Goal: Task Accomplishment & Management: Use online tool/utility

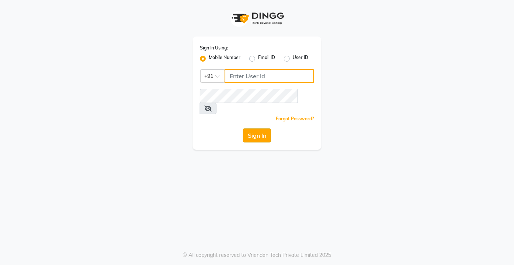
type input "9599343200"
click at [183, 124] on button "Sign In" at bounding box center [257, 135] width 28 height 14
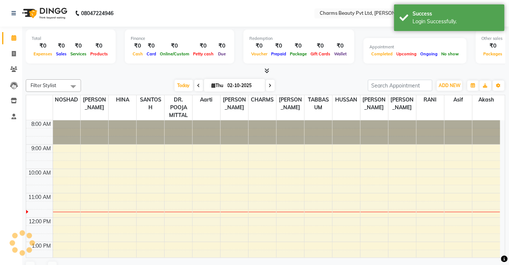
select select "en"
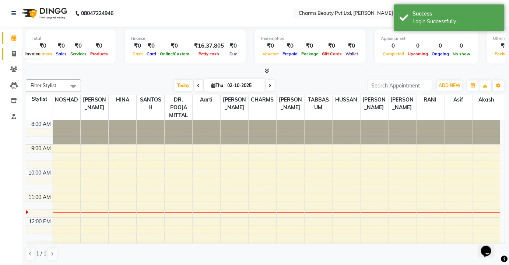
click at [17, 51] on span at bounding box center [13, 54] width 13 height 8
select select "service"
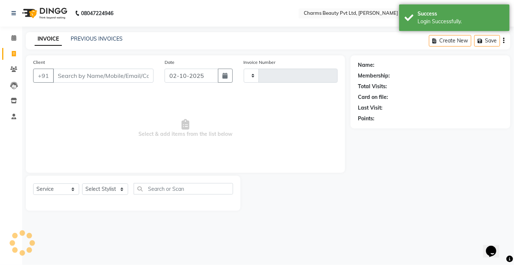
type input "2729"
select select "3743"
click at [17, 69] on icon at bounding box center [13, 69] width 7 height 6
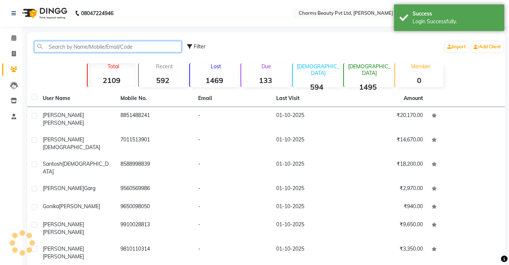
click at [91, 44] on input "text" at bounding box center [107, 46] width 147 height 11
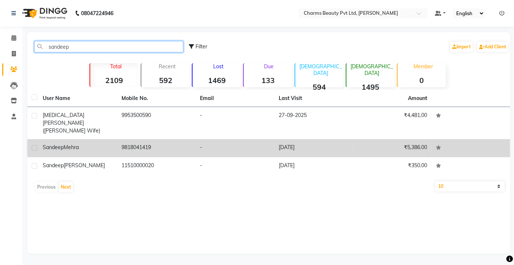
type input "sandeep"
click at [150, 124] on td "9818041419" at bounding box center [156, 148] width 79 height 18
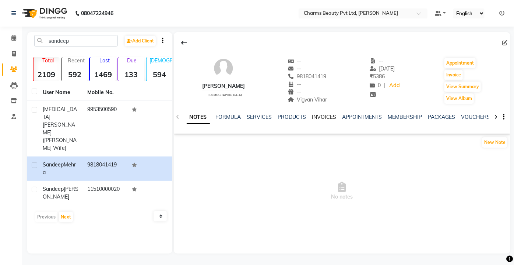
click at [183, 115] on link "INVOICES" at bounding box center [324, 117] width 24 height 7
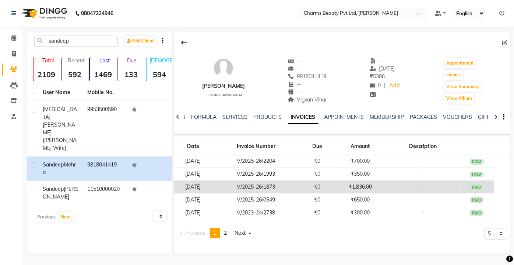
click at [183, 124] on td "₹1,836.00" at bounding box center [361, 186] width 52 height 13
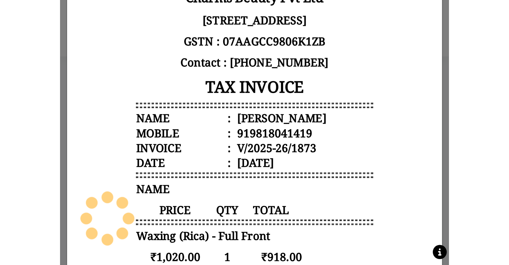
scroll to position [61, 0]
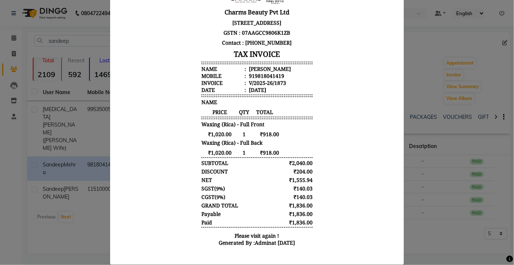
drag, startPoint x: 0, startPoint y: 96, endPoint x: 0, endPoint y: 66, distance: 29.5
click at [0, 95] on ngb-modal-window "INVOICE View Invoice Close" at bounding box center [257, 132] width 514 height 265
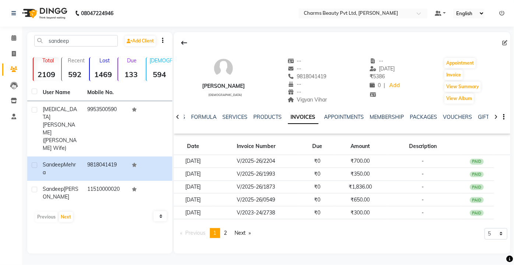
click at [1, 53] on li "Invoice" at bounding box center [11, 54] width 22 height 16
click at [11, 35] on span at bounding box center [13, 38] width 13 height 8
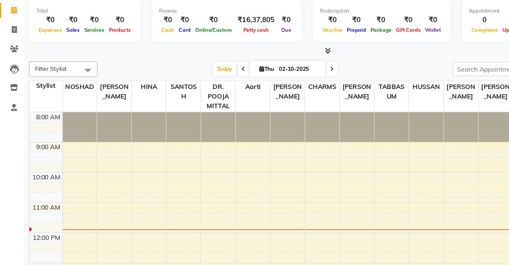
click at [20, 124] on div "Calendar Invoice Clients Leads Inventory Staff Completed InProgress Upcoming Dr…" at bounding box center [49, 137] width 99 height 233
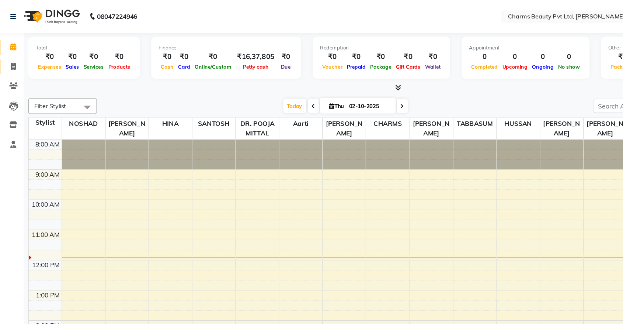
click at [17, 53] on span at bounding box center [13, 54] width 13 height 8
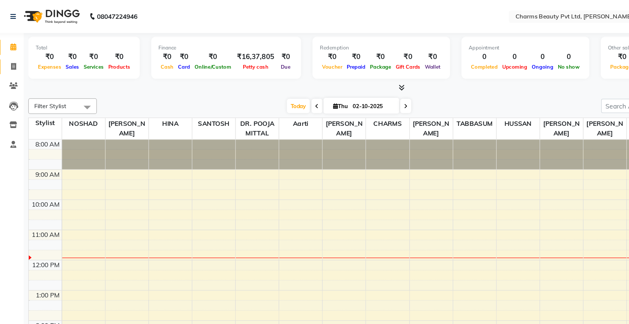
select select "service"
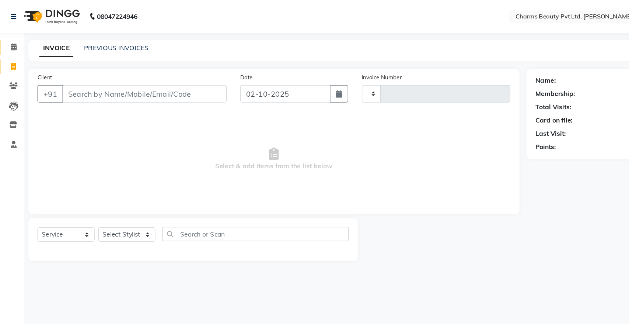
type input "2729"
select select "3743"
click at [105, 35] on div "PREVIOUS INVOICES" at bounding box center [97, 39] width 52 height 8
click at [105, 36] on link "PREVIOUS INVOICES" at bounding box center [97, 38] width 52 height 7
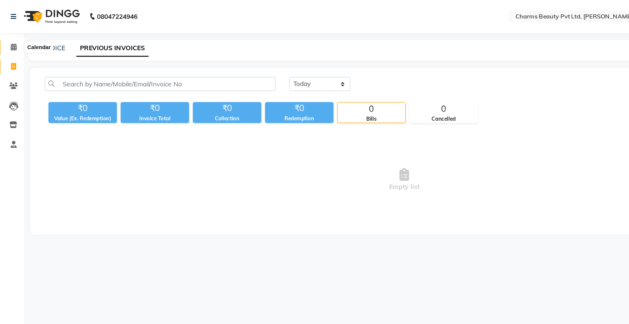
click at [17, 36] on span at bounding box center [13, 38] width 13 height 8
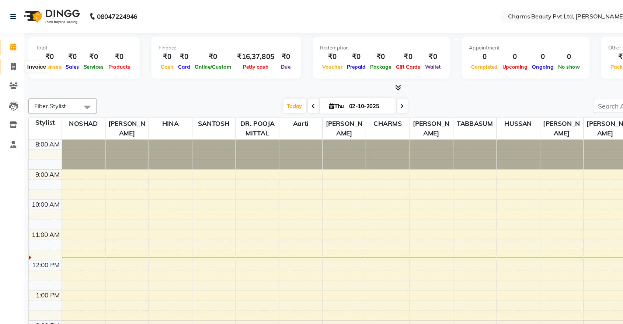
click at [16, 54] on span at bounding box center [13, 54] width 13 height 8
select select "service"
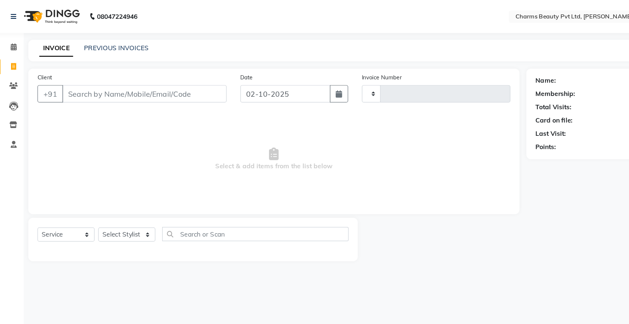
type input "2729"
select select "3743"
click at [31, 55] on div "Client +91 Date [DATE] Invoice Number V/2025 V/[PHONE_NUMBER] Select & add item…" at bounding box center [224, 113] width 396 height 117
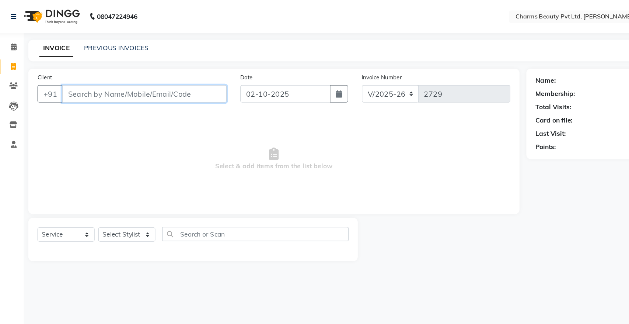
click at [69, 74] on input "Client" at bounding box center [119, 76] width 133 height 14
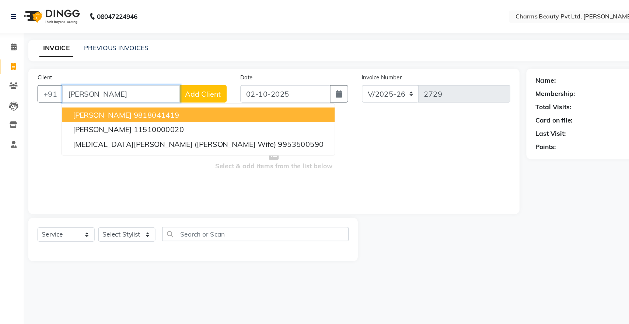
click at [86, 90] on span "[PERSON_NAME]" at bounding box center [86, 92] width 48 height 7
type input "9818041419"
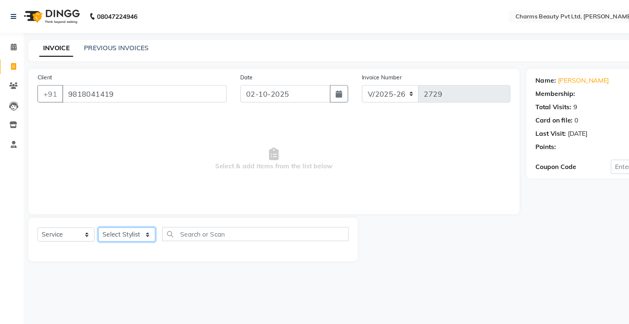
click at [111, 124] on select "Select Stylist Aarti [PERSON_NAME] [PERSON_NAME] CHARMS DR. POOJA MITTAL HINA […" at bounding box center [105, 188] width 46 height 11
select select "17828"
click at [82, 124] on select "Select Stylist Aarti [PERSON_NAME] [PERSON_NAME] CHARMS DR. POOJA MITTAL HINA […" at bounding box center [105, 188] width 46 height 11
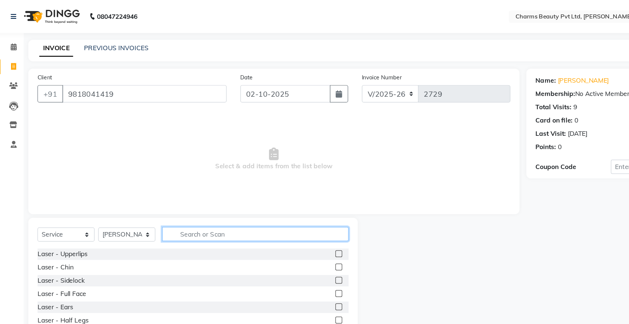
click at [179, 124] on input "text" at bounding box center [209, 188] width 150 height 11
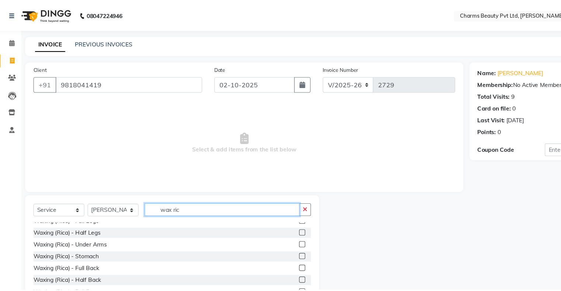
scroll to position [86, 0]
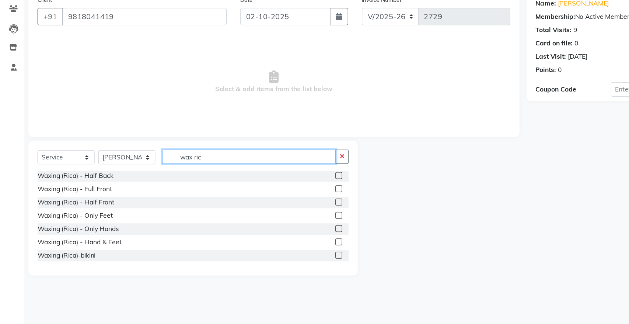
type input "wax ric"
click at [183, 124] on label at bounding box center [276, 215] width 6 height 6
click at [183, 124] on input "checkbox" at bounding box center [275, 214] width 5 height 5
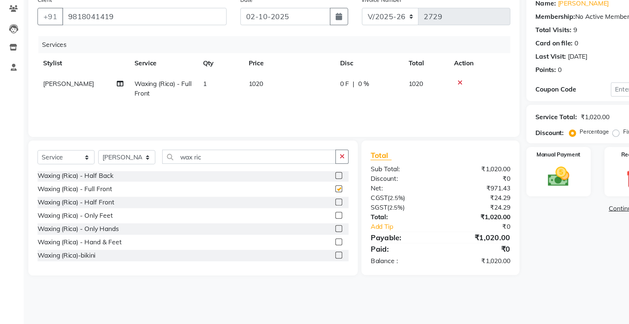
checkbox input "false"
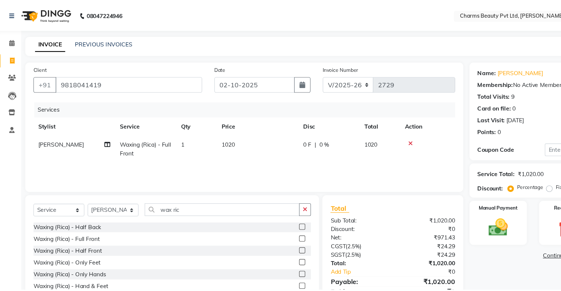
scroll to position [86, 0]
